Goal: Information Seeking & Learning: Learn about a topic

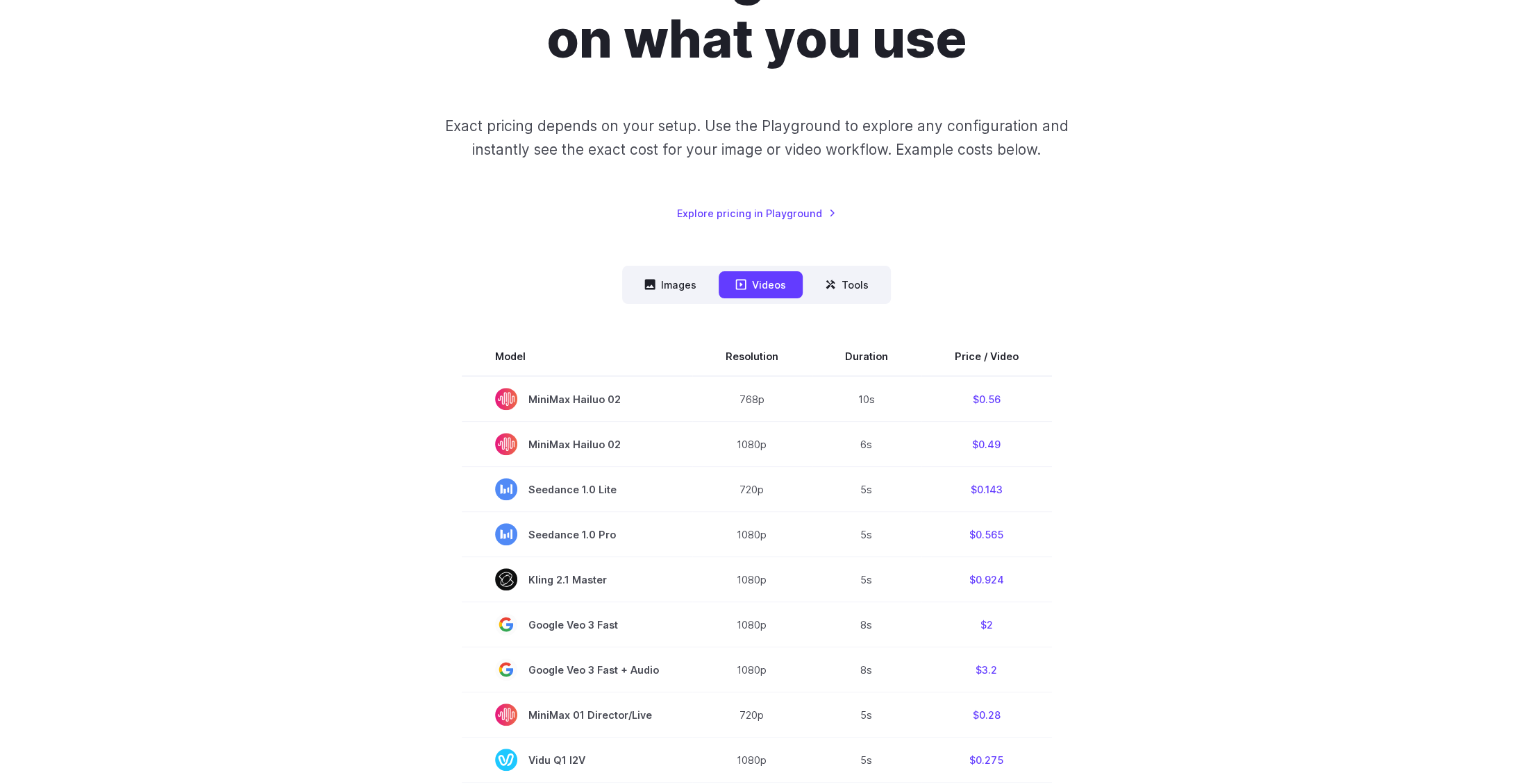
scroll to position [209, 0]
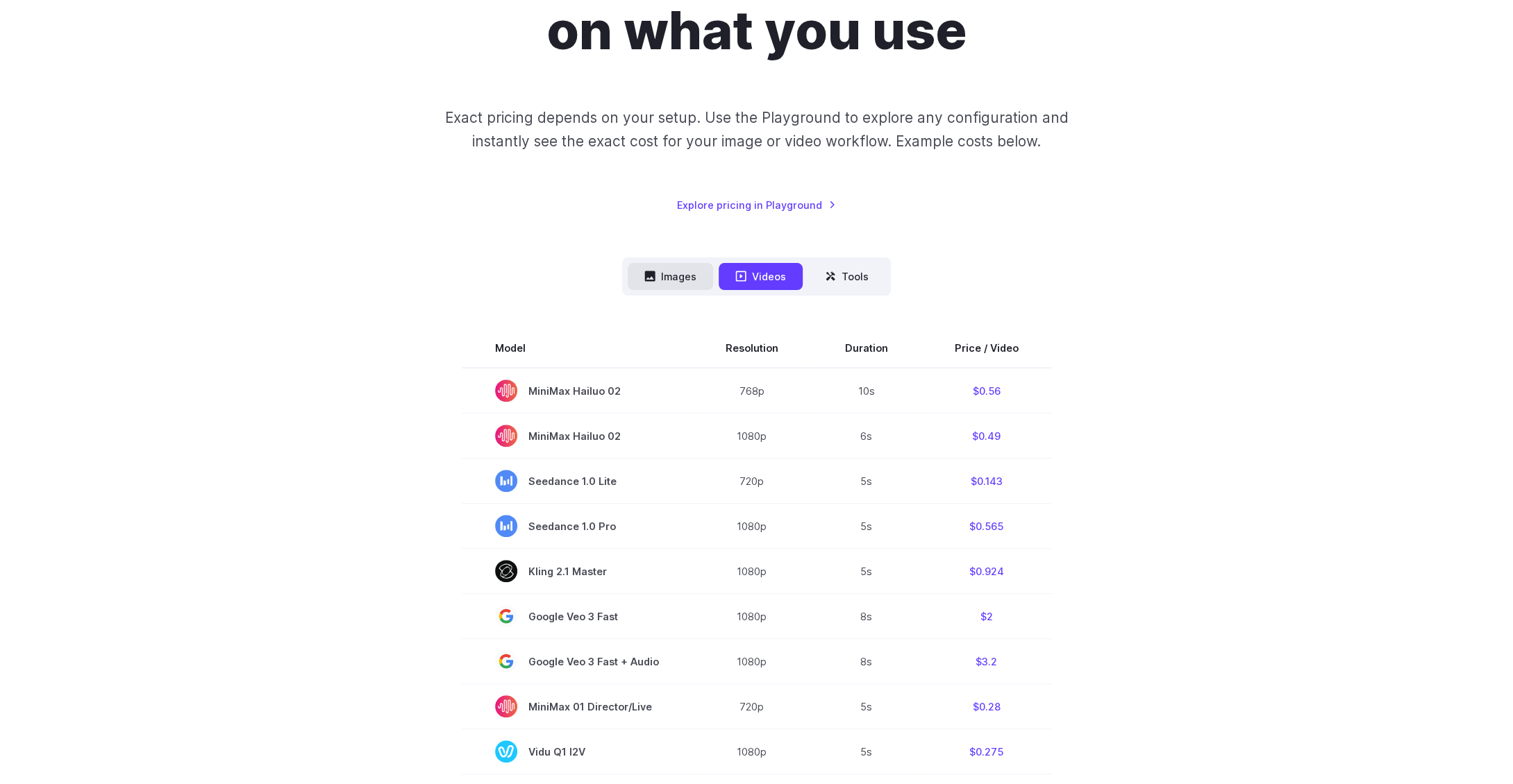
click at [688, 287] on button "Images" at bounding box center [670, 276] width 86 height 27
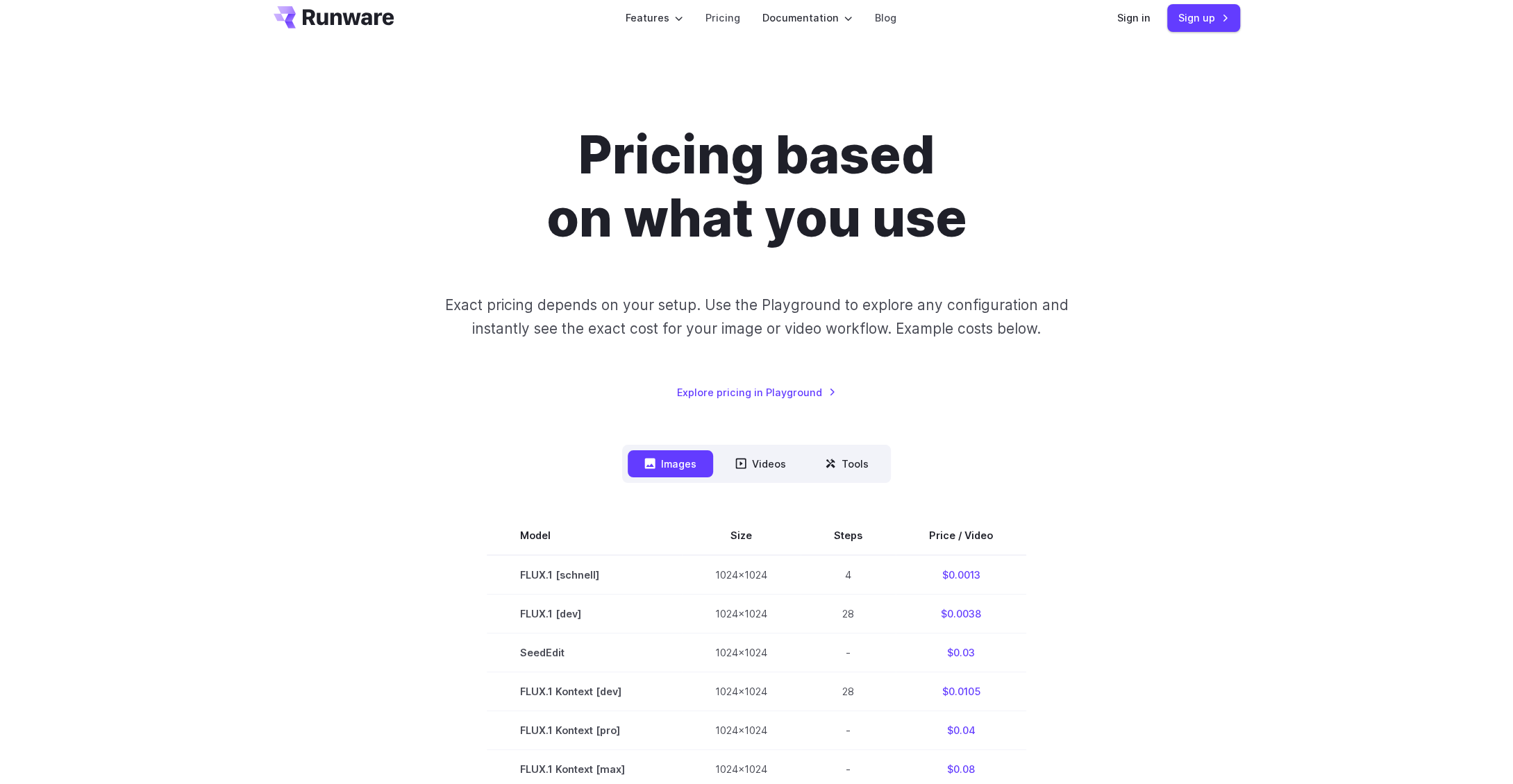
scroll to position [0, 0]
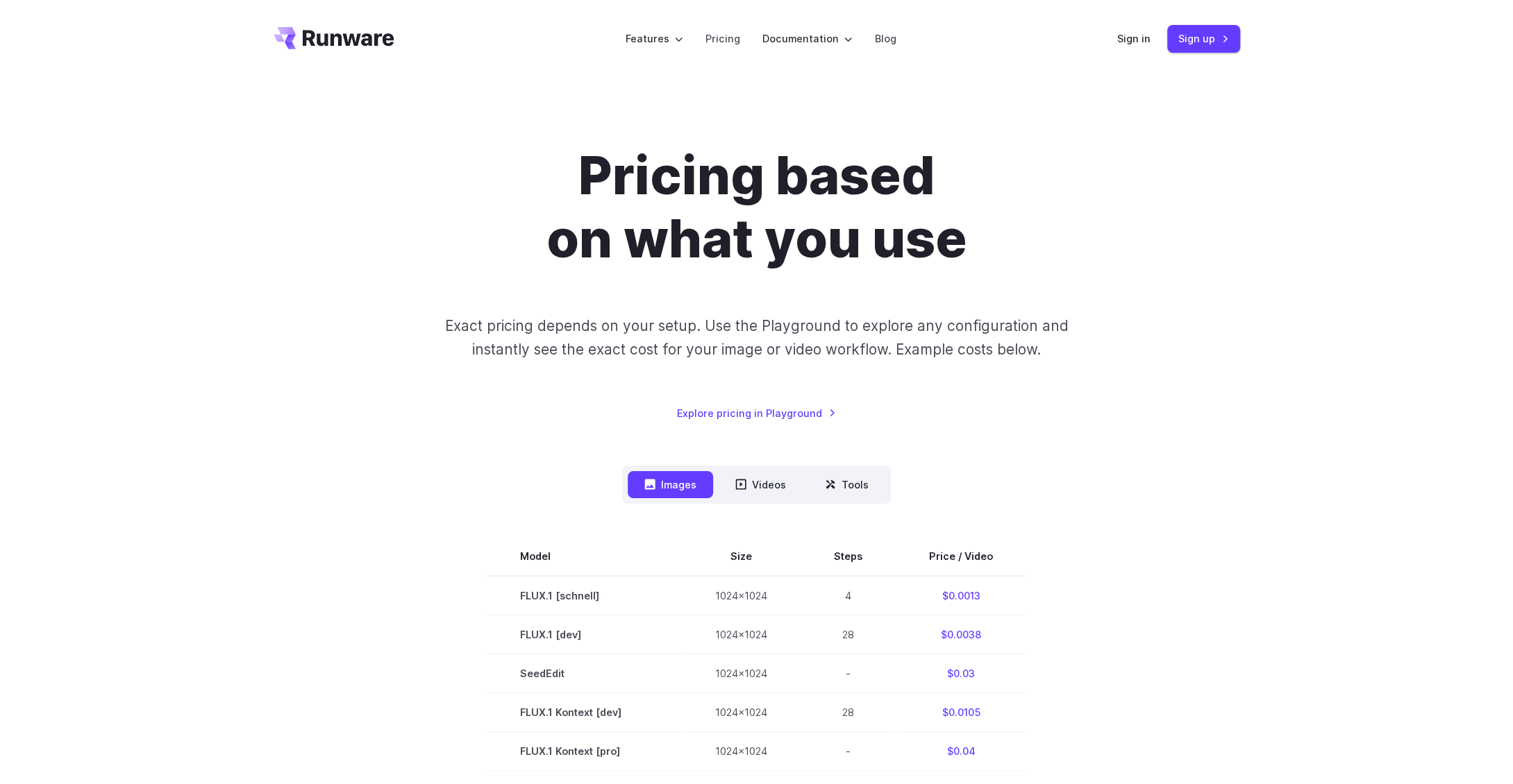
click at [844, 412] on div "Pricing based on what you use Exact pricing depends on your setup. Use the Play…" at bounding box center [756, 283] width 967 height 277
click at [851, 489] on button "Tools" at bounding box center [847, 485] width 77 height 27
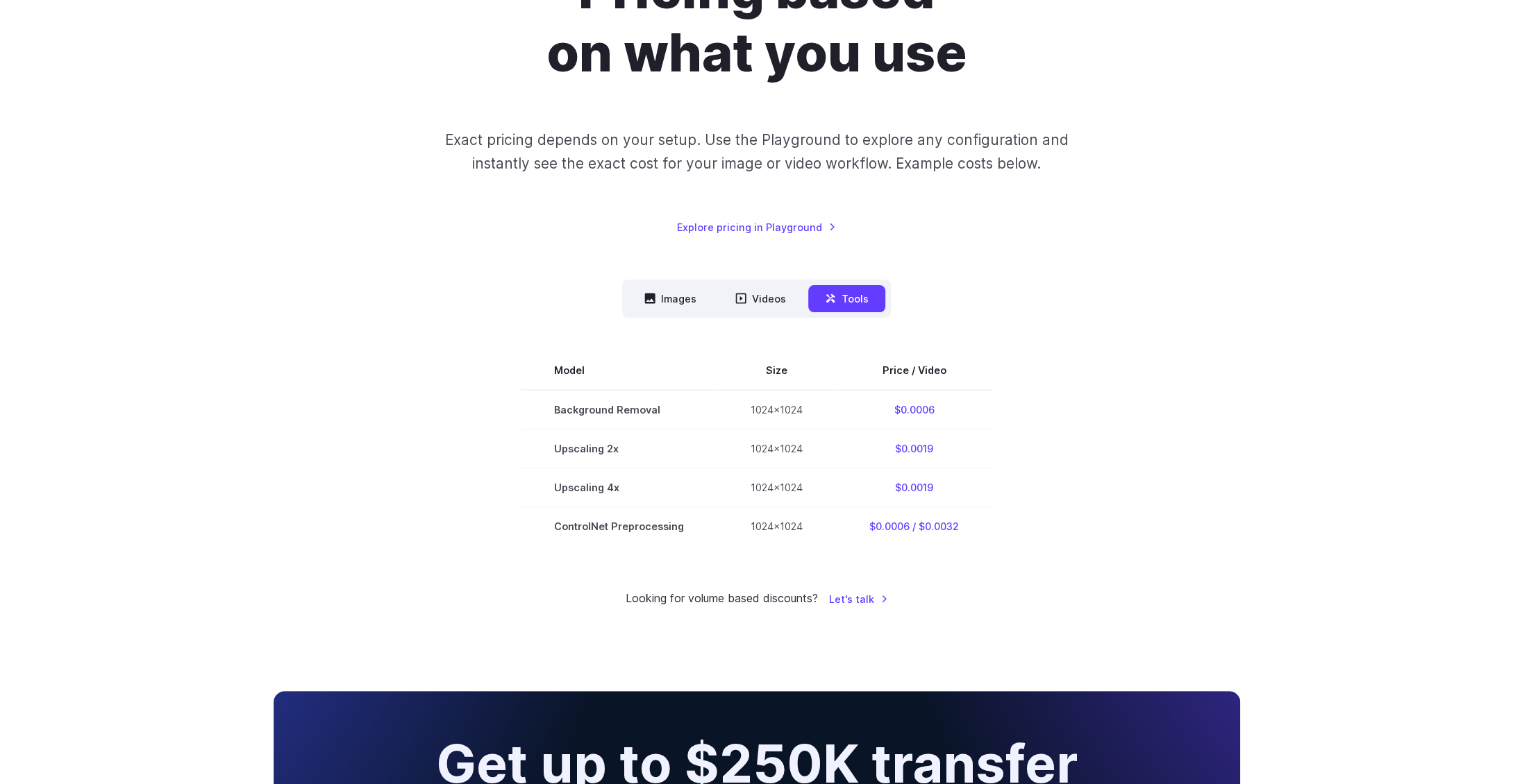
scroll to position [209, 0]
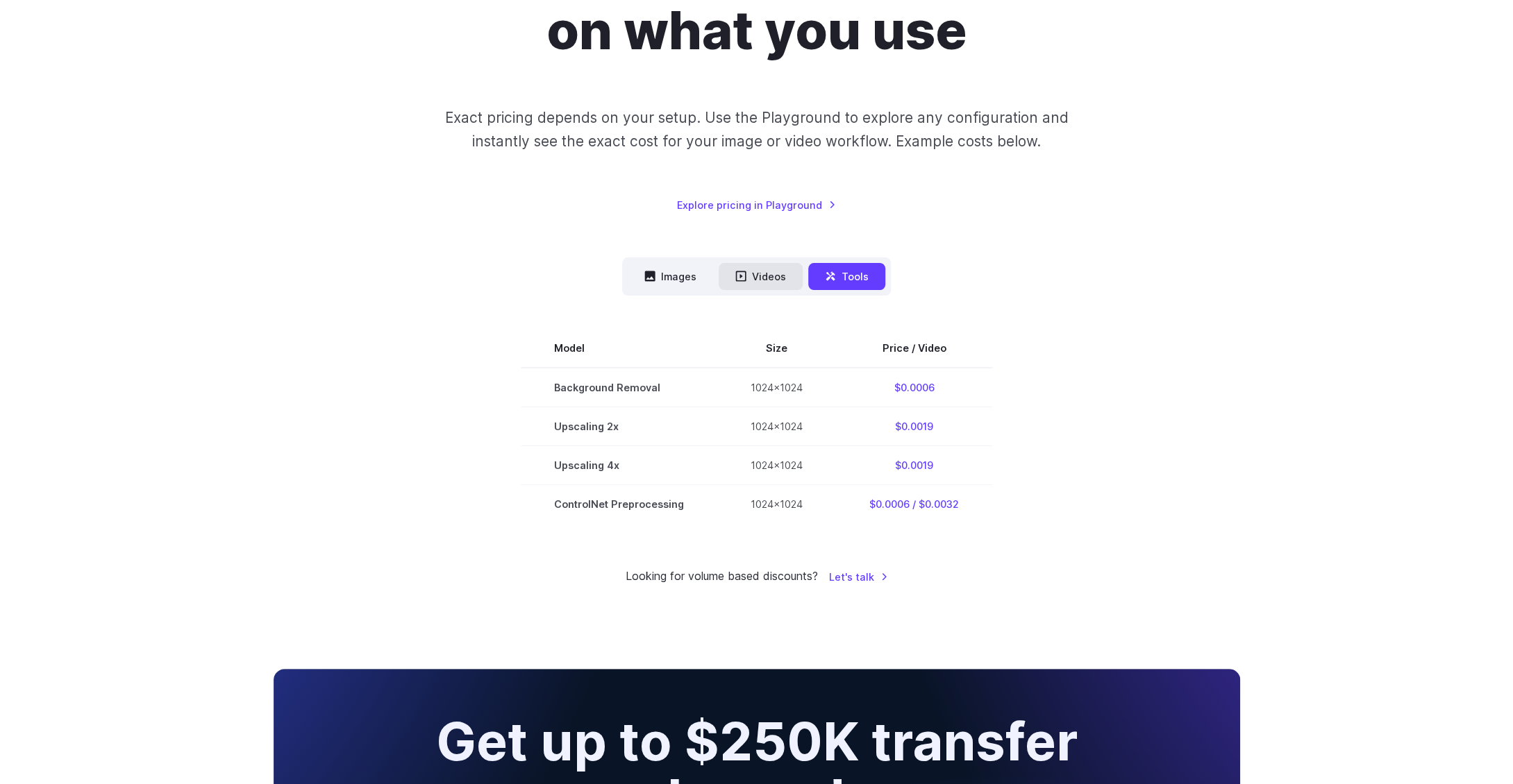
click at [754, 282] on button "Videos" at bounding box center [760, 276] width 84 height 27
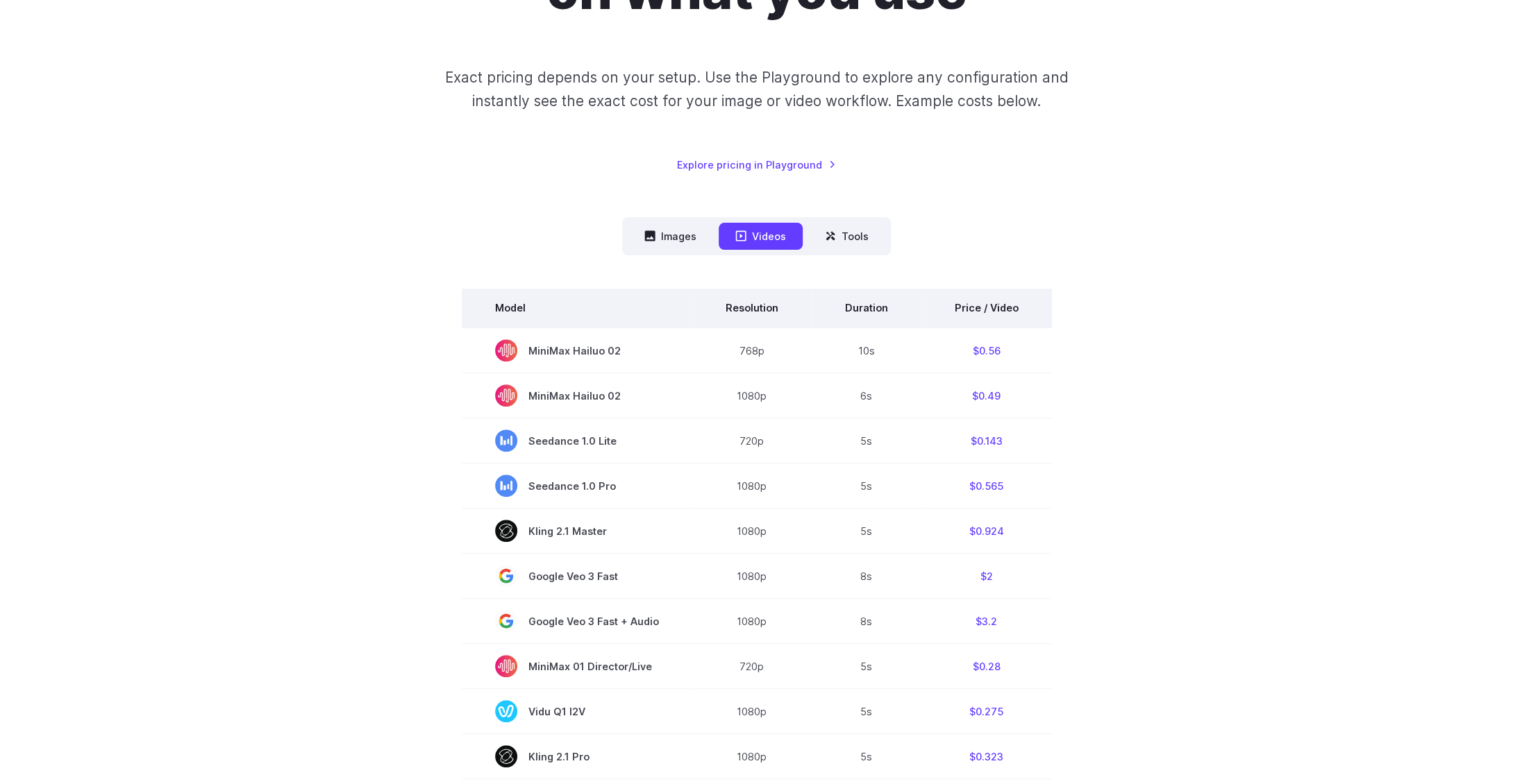
scroll to position [278, 0]
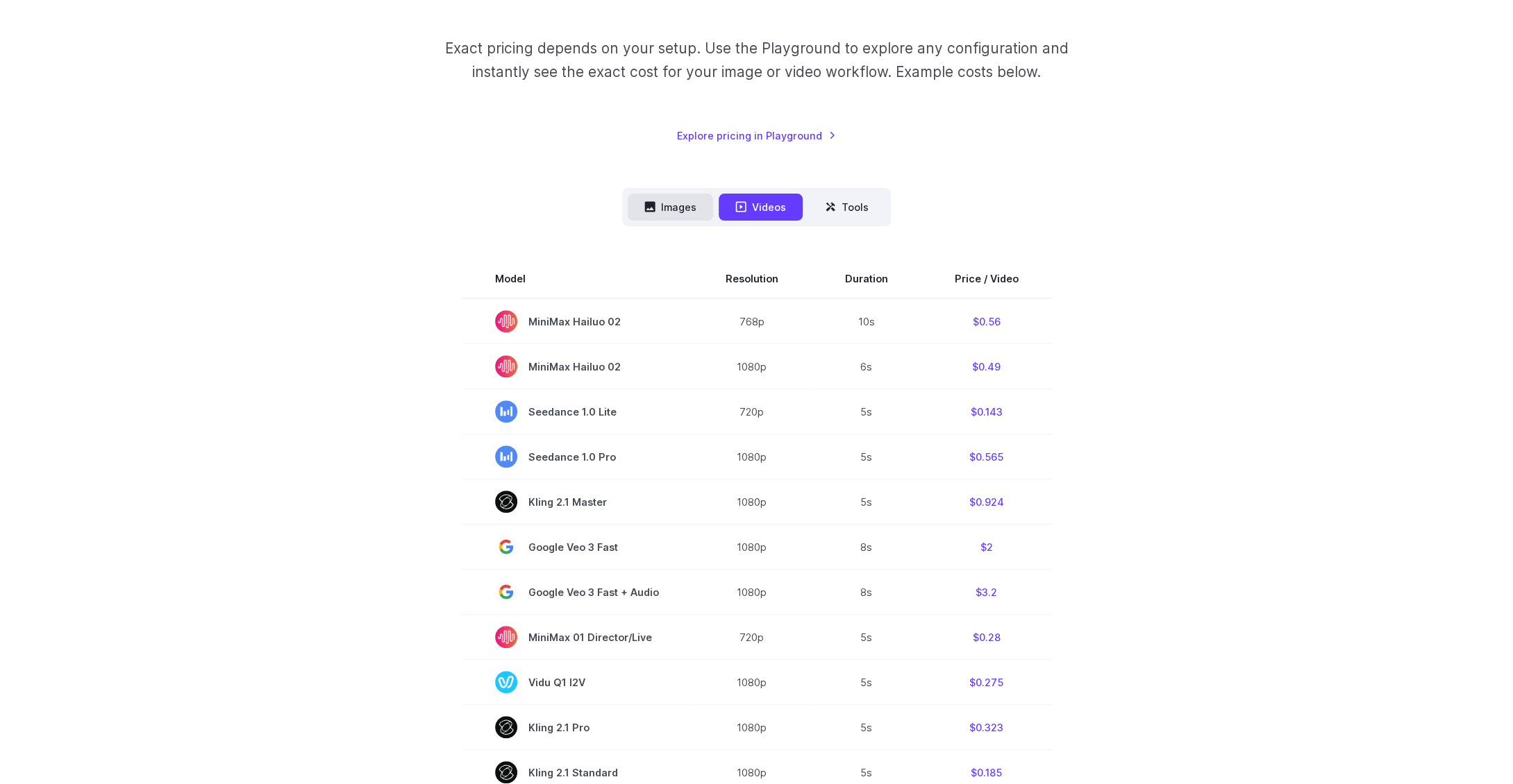
click at [675, 209] on button "Images" at bounding box center [670, 207] width 86 height 27
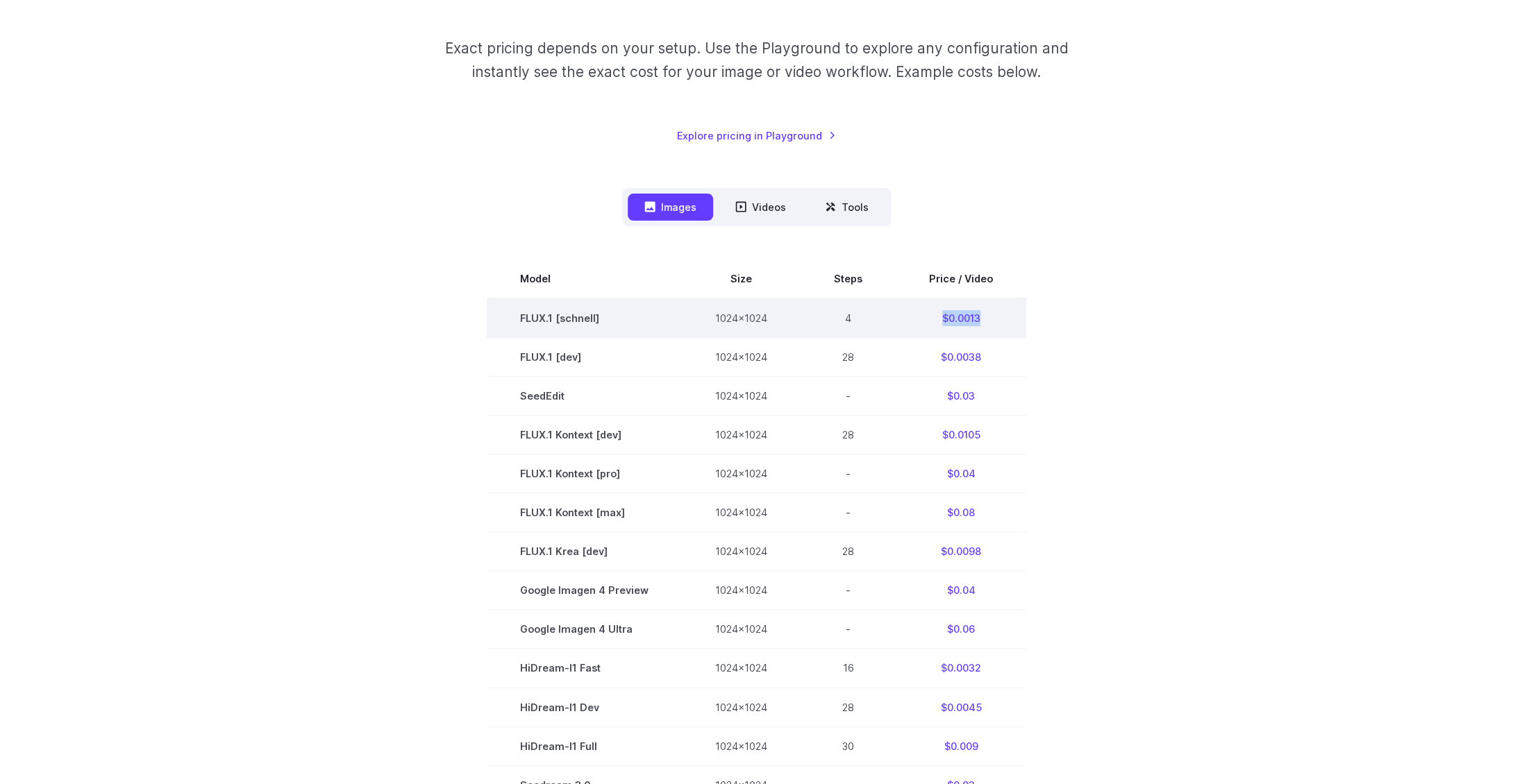
drag, startPoint x: 1005, startPoint y: 316, endPoint x: 921, endPoint y: 317, distance: 84.0
click at [921, 317] on td "$0.0013" at bounding box center [961, 318] width 131 height 40
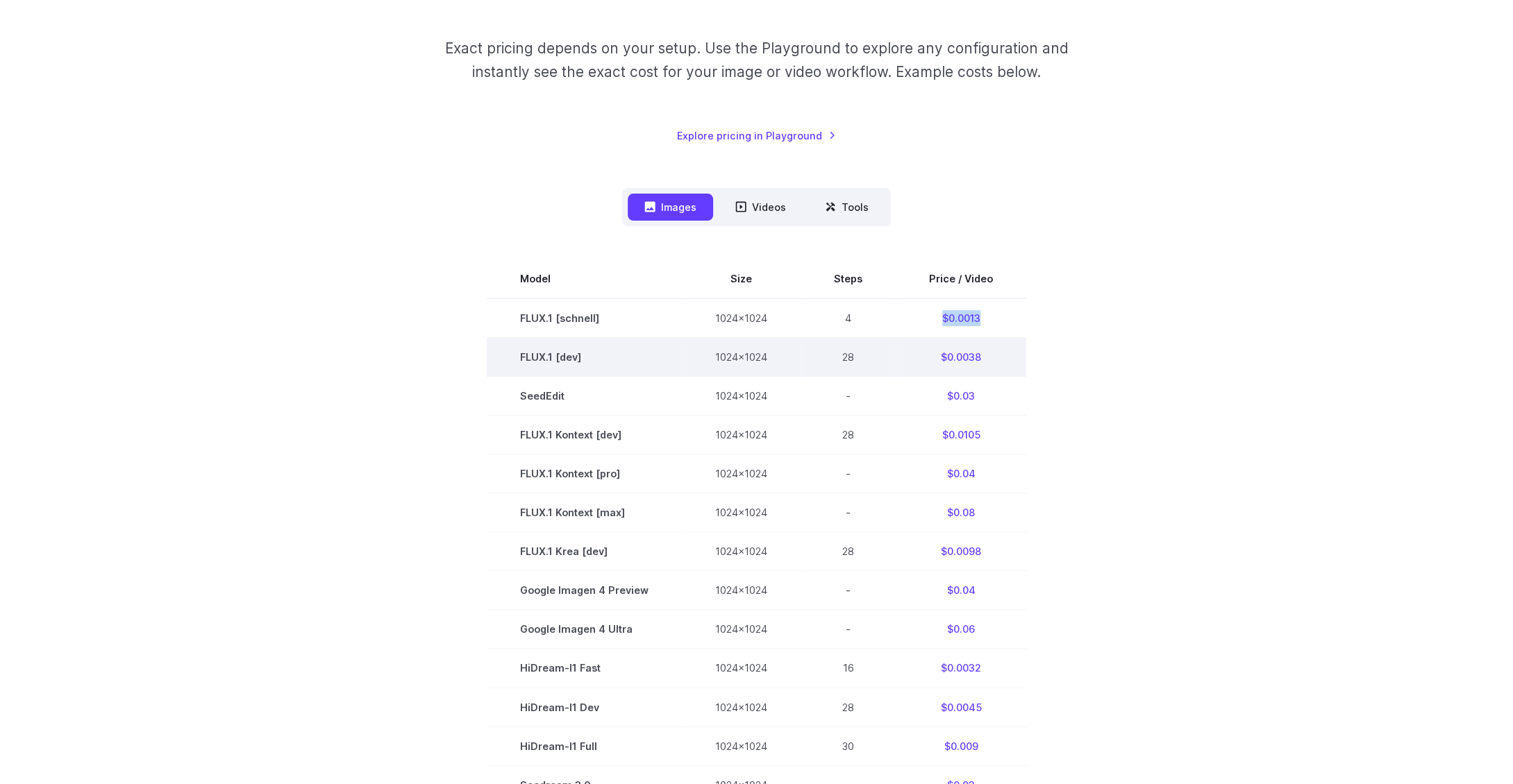
copy td "$0.0013"
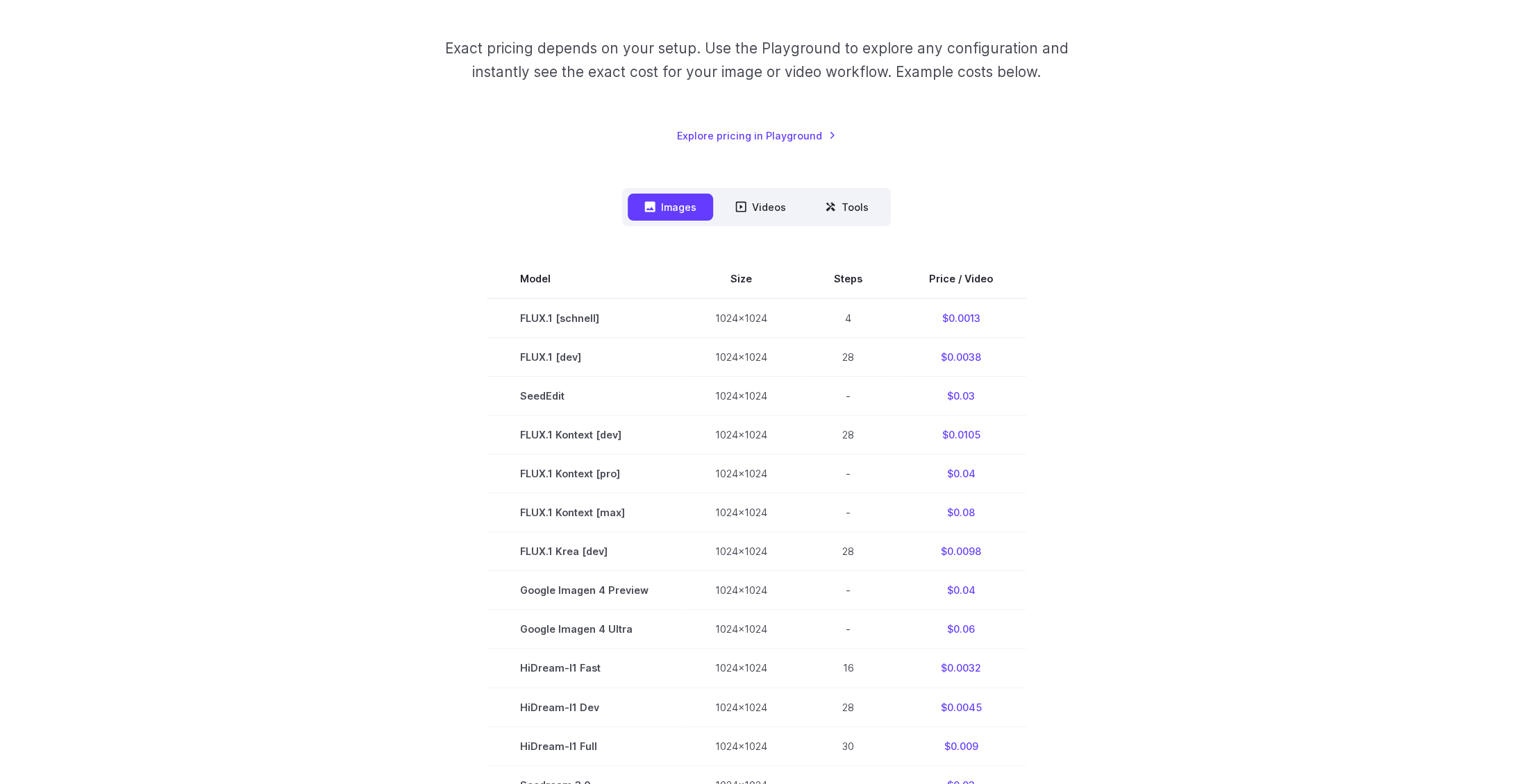
click at [1165, 121] on div "Pricing based on what you use Exact pricing depends on your setup. Use the Play…" at bounding box center [756, 5] width 967 height 277
